Goal: Information Seeking & Learning: Learn about a topic

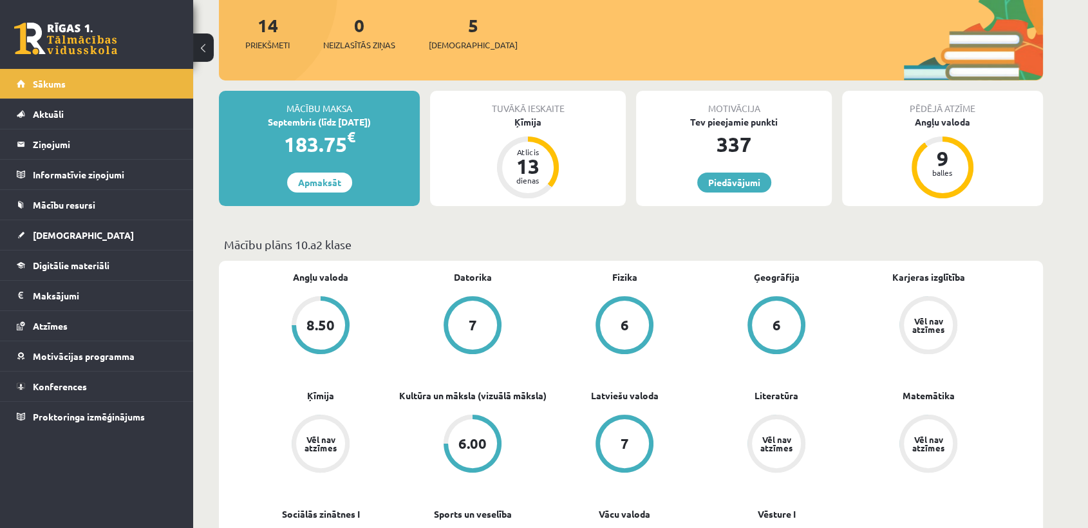
scroll to position [223, 0]
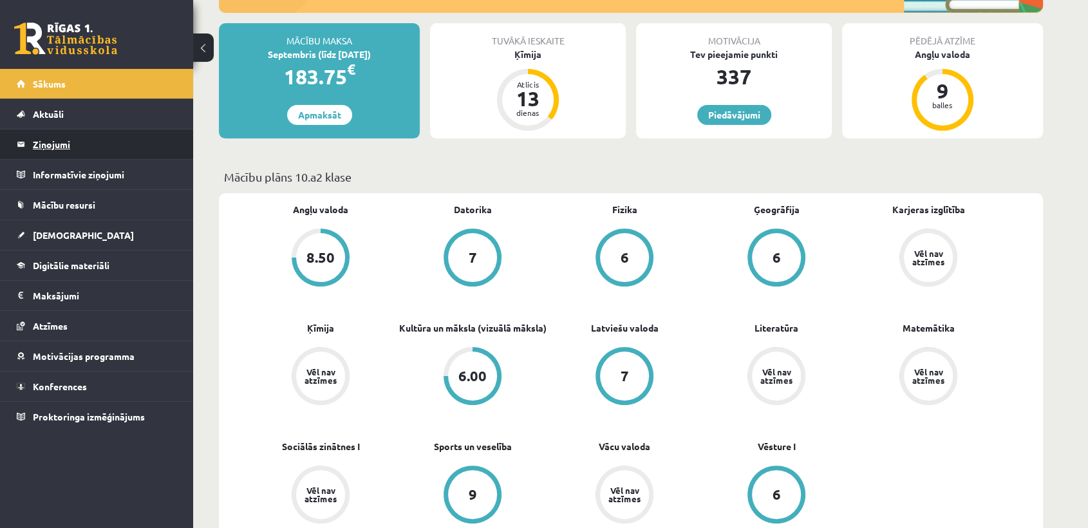
click at [84, 149] on legend "Ziņojumi 0" at bounding box center [105, 144] width 144 height 30
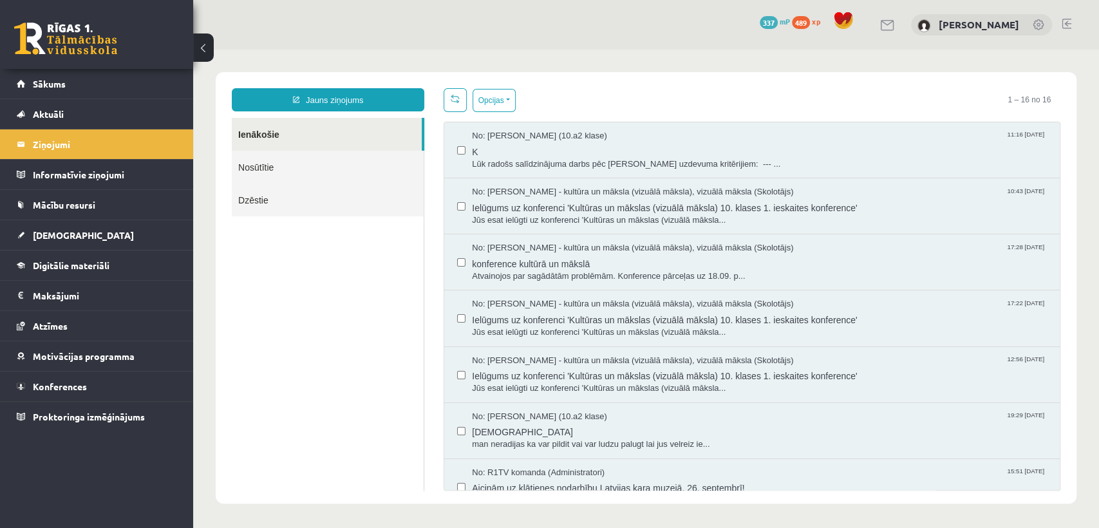
click at [326, 185] on link "Dzēstie" at bounding box center [328, 199] width 192 height 33
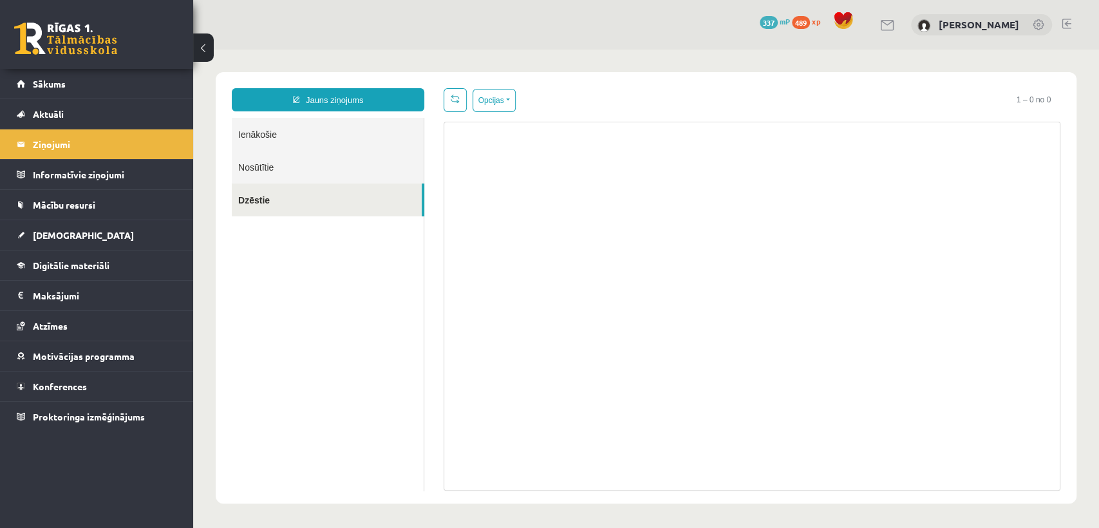
click at [341, 165] on link "Nosūtītie" at bounding box center [328, 167] width 192 height 33
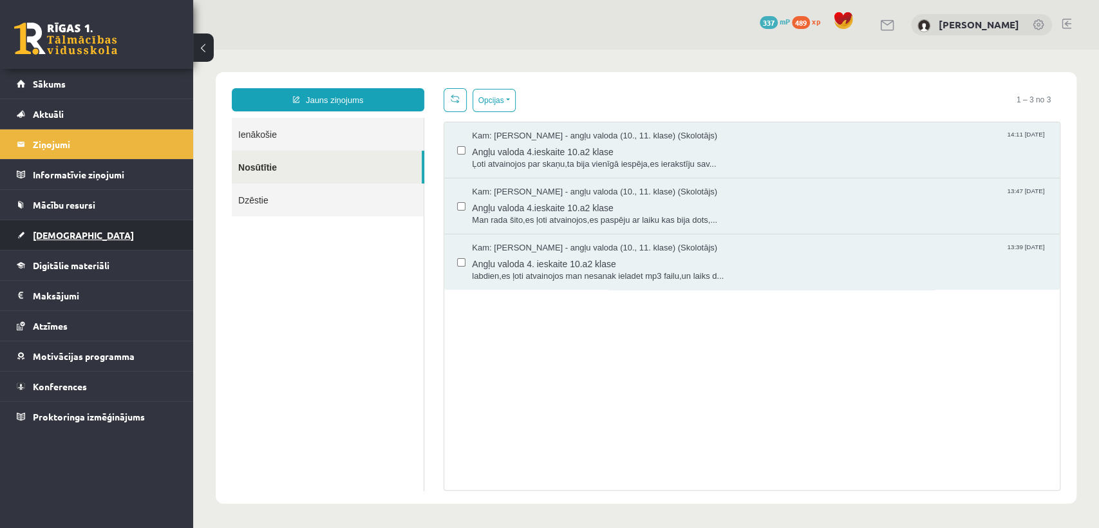
click at [92, 228] on link "[DEMOGRAPHIC_DATA]" at bounding box center [97, 235] width 160 height 30
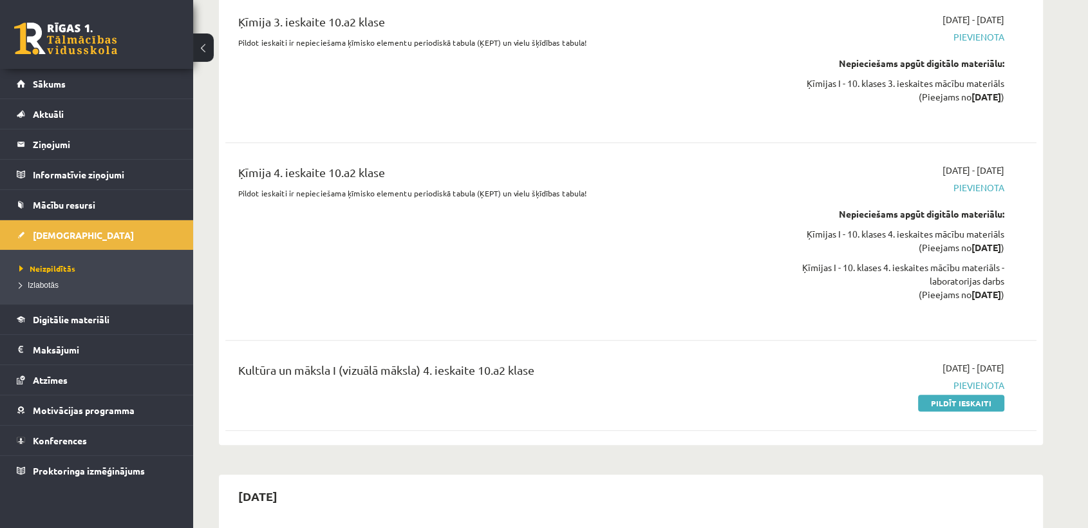
scroll to position [750, 0]
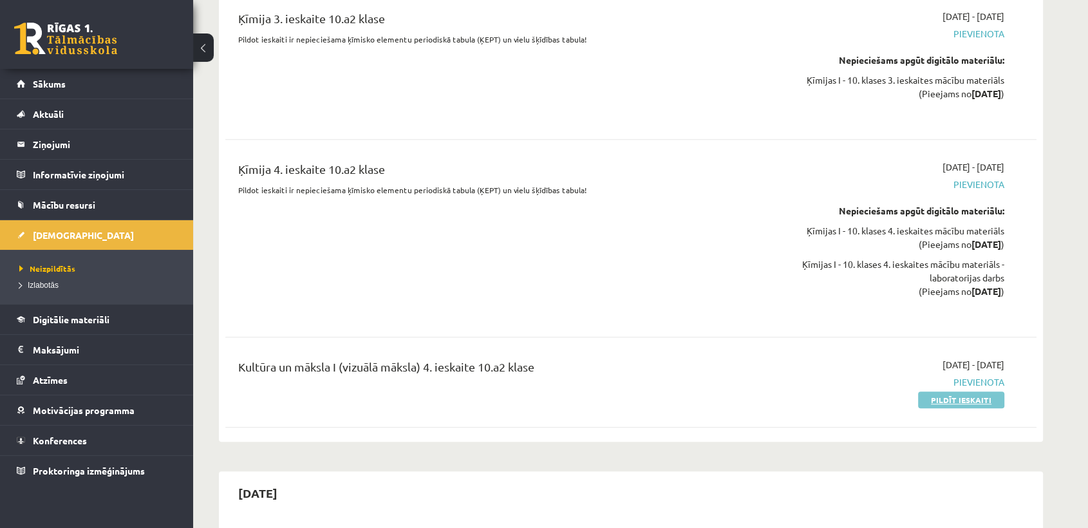
click at [958, 408] on link "Pildīt ieskaiti" at bounding box center [961, 399] width 86 height 17
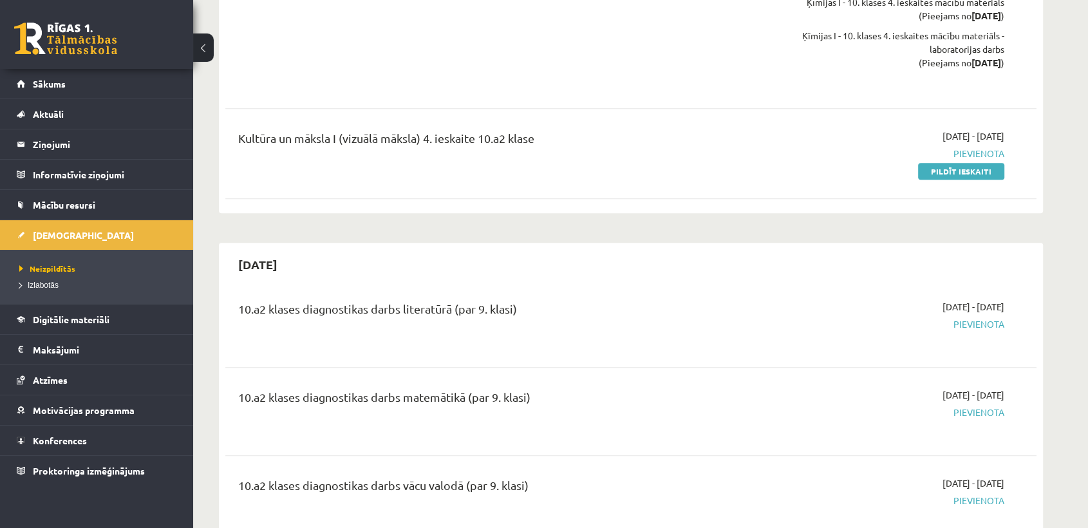
scroll to position [1067, 0]
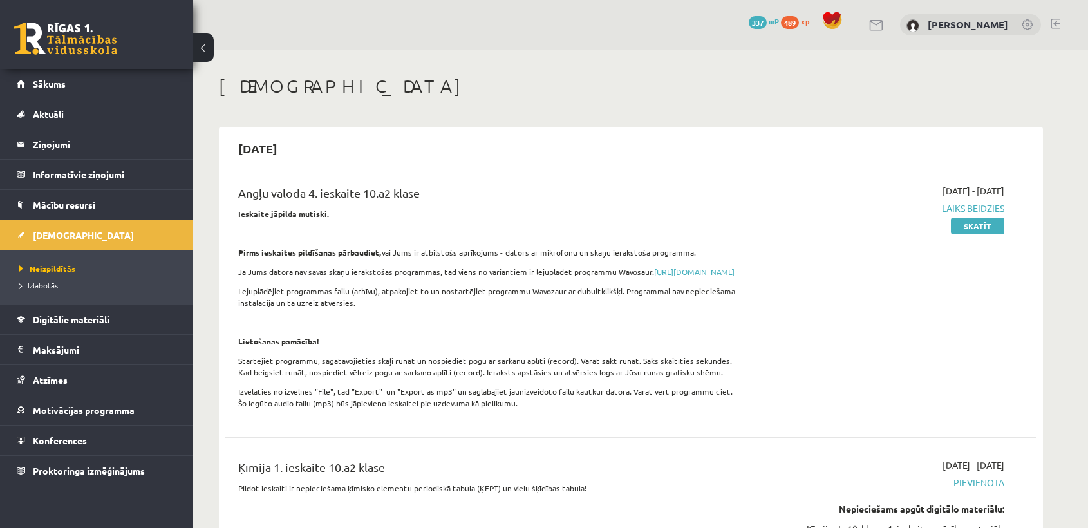
scroll to position [1067, 0]
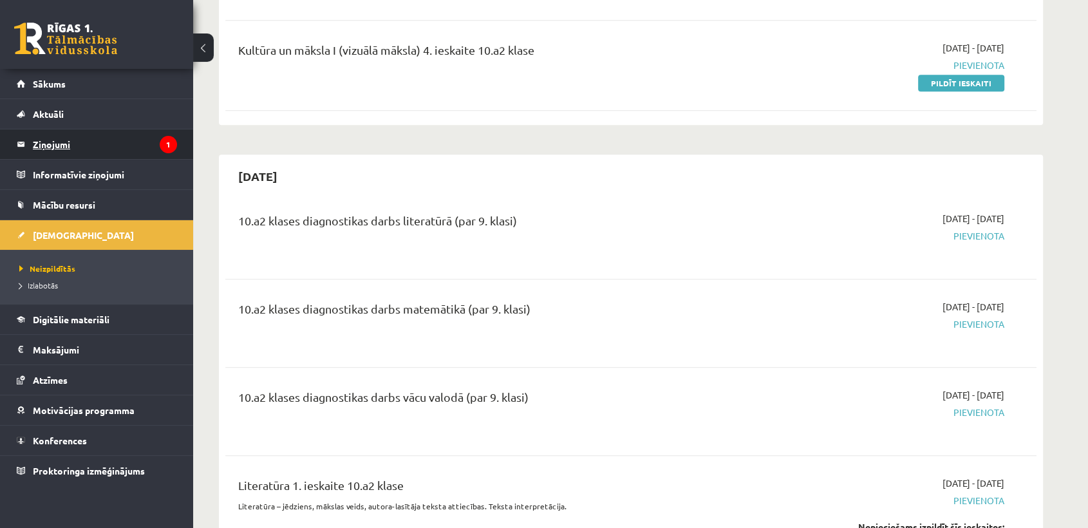
click at [72, 145] on legend "Ziņojumi 1" at bounding box center [105, 144] width 144 height 30
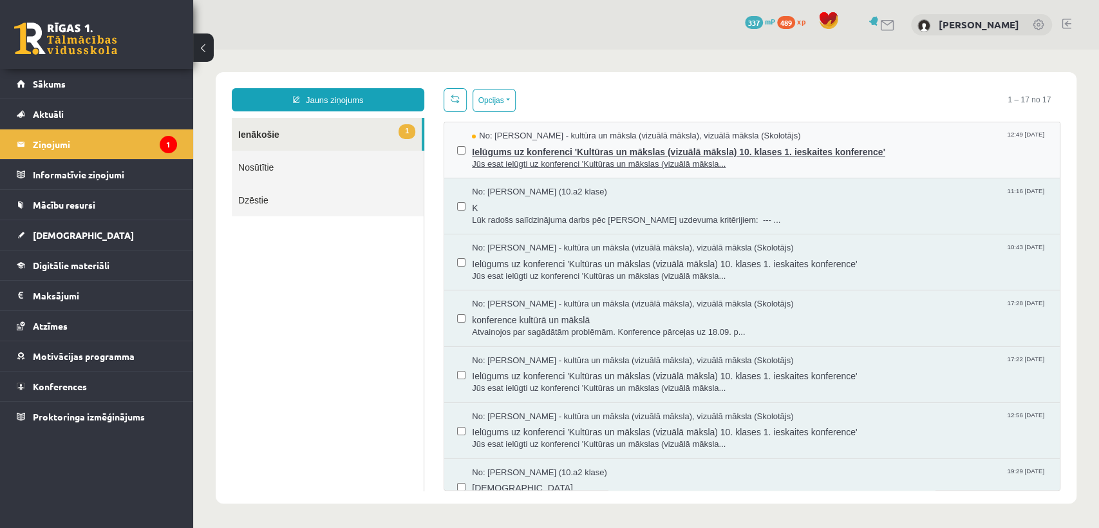
click at [930, 154] on span "Ielūgums uz konferenci 'Kultūras un mākslas (vizuālā māksla) 10. klases 1. iesk…" at bounding box center [759, 150] width 575 height 16
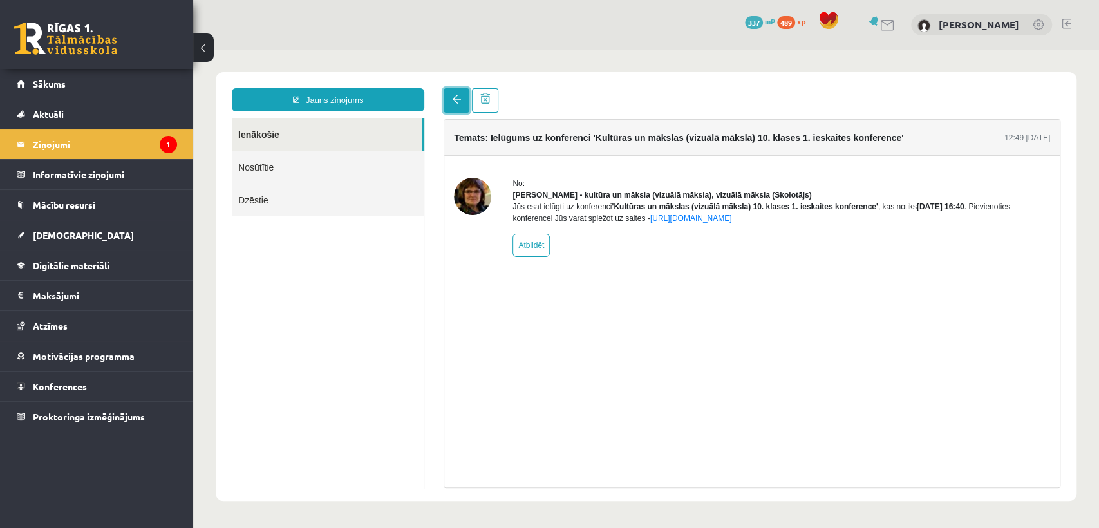
click at [456, 107] on link at bounding box center [456, 100] width 26 height 24
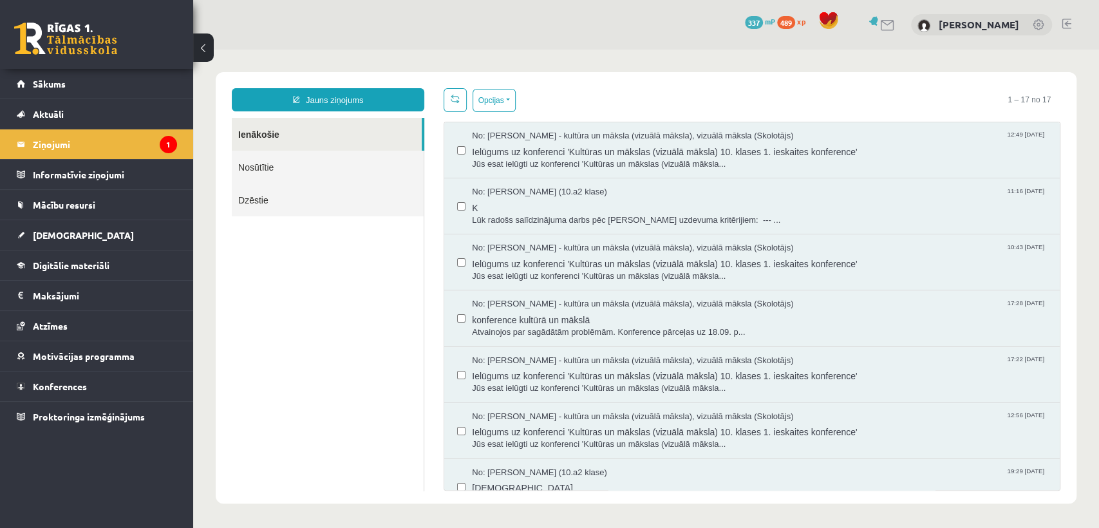
click at [895, 21] on link at bounding box center [887, 25] width 15 height 11
click at [382, 160] on link "Nosūtītie" at bounding box center [328, 167] width 192 height 33
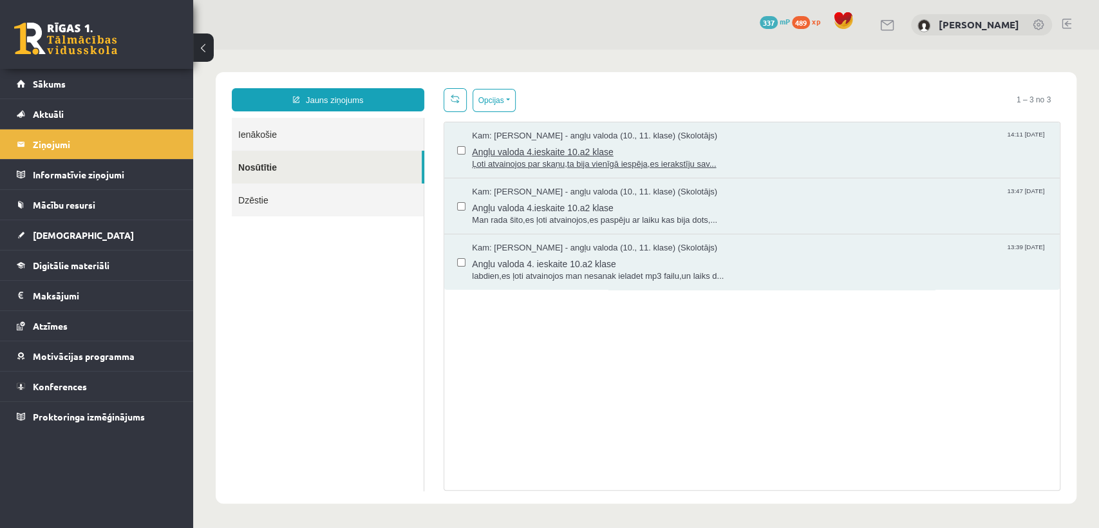
click at [744, 142] on span "Angļu valoda 4.ieskaite 10.a2 klase" at bounding box center [759, 150] width 575 height 16
